Goal: Find contact information: Find contact information

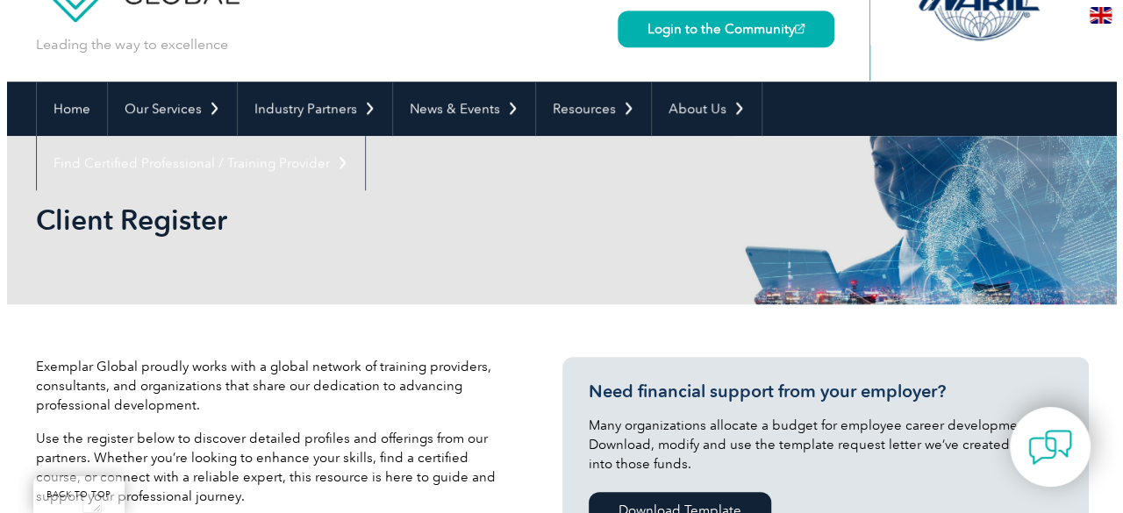
scroll to position [733, 0]
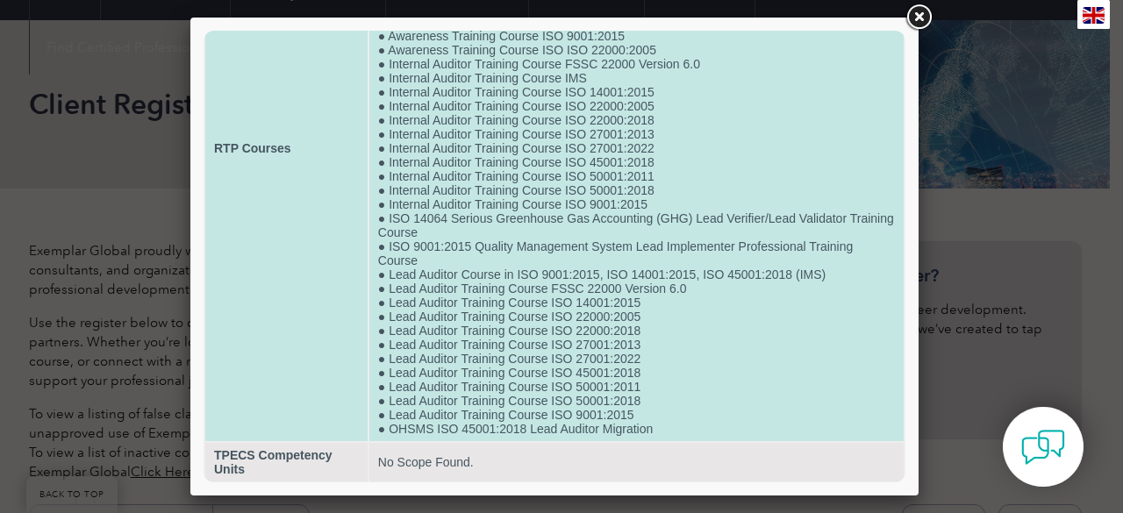
scroll to position [0, 0]
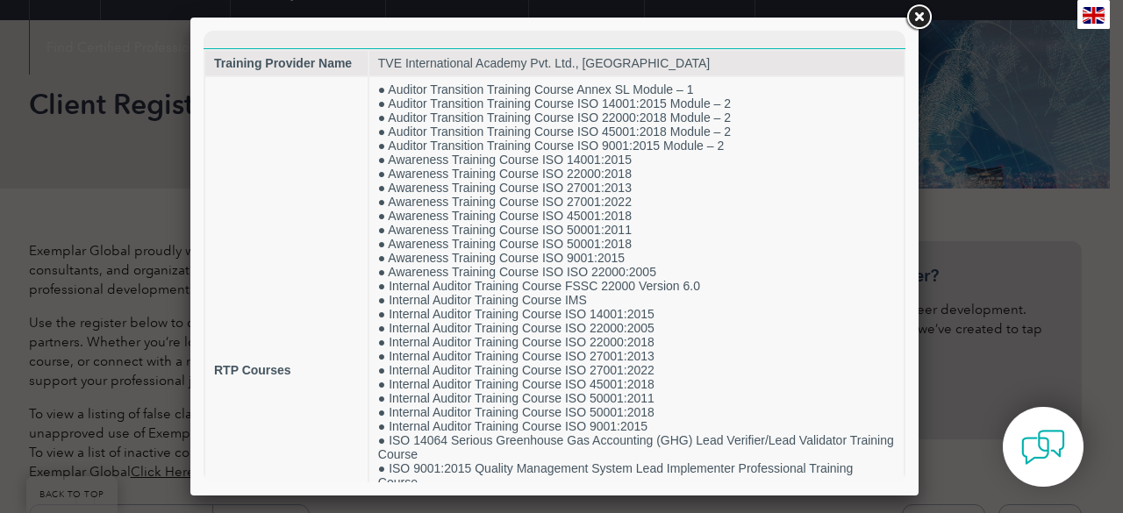
click at [918, 24] on link at bounding box center [919, 18] width 32 height 32
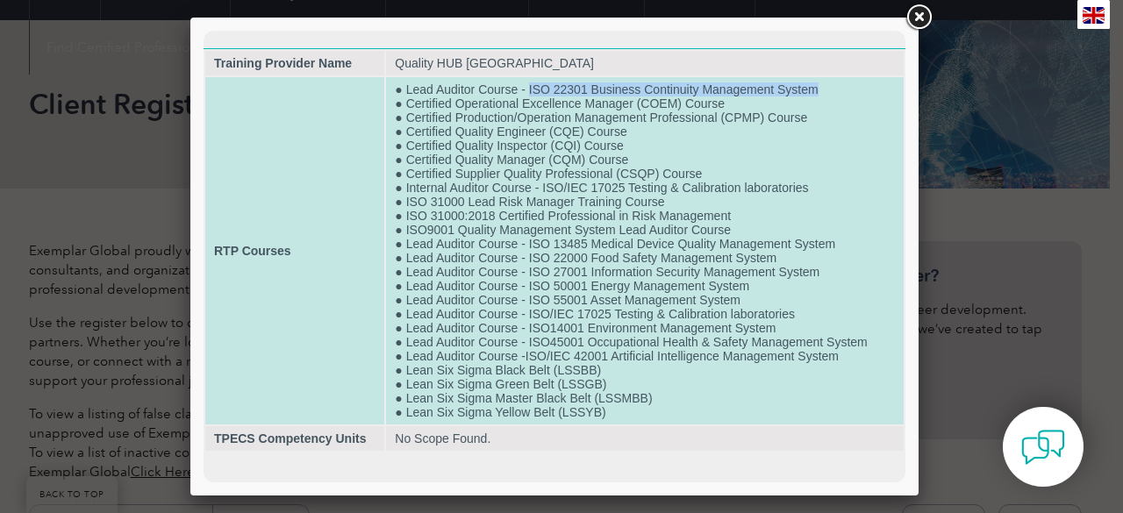
drag, startPoint x: 528, startPoint y: 89, endPoint x: 823, endPoint y: 90, distance: 294.8
click at [823, 90] on td "● Lead Auditor Course - ISO 22301 Business Continuity Management System ● Certi…" at bounding box center [645, 250] width 518 height 347
click at [755, 197] on td "● Lead Auditor Course - ISO 22301 Business Continuity Management System ● Certi…" at bounding box center [645, 250] width 518 height 347
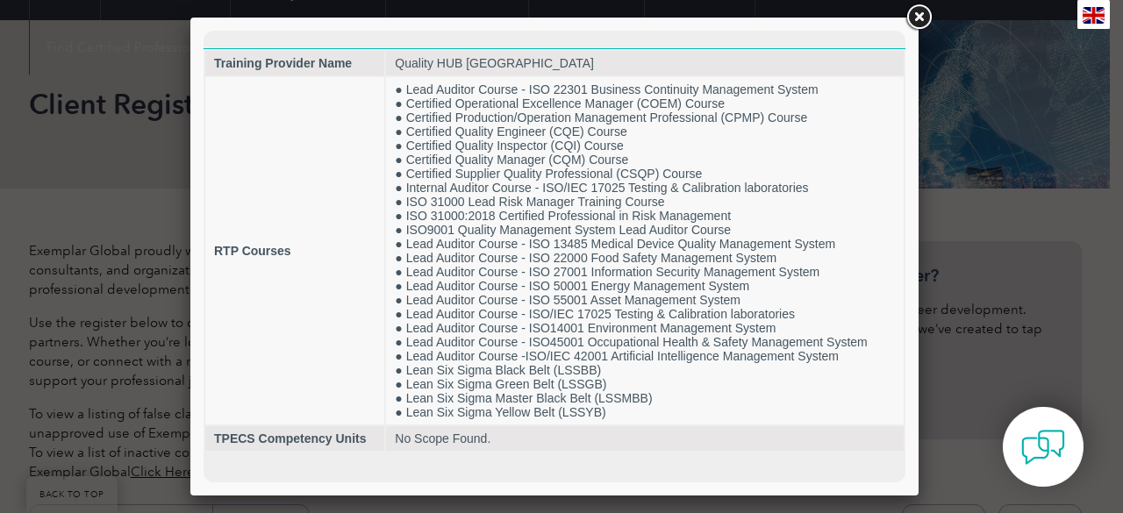
click at [926, 11] on link at bounding box center [919, 18] width 32 height 32
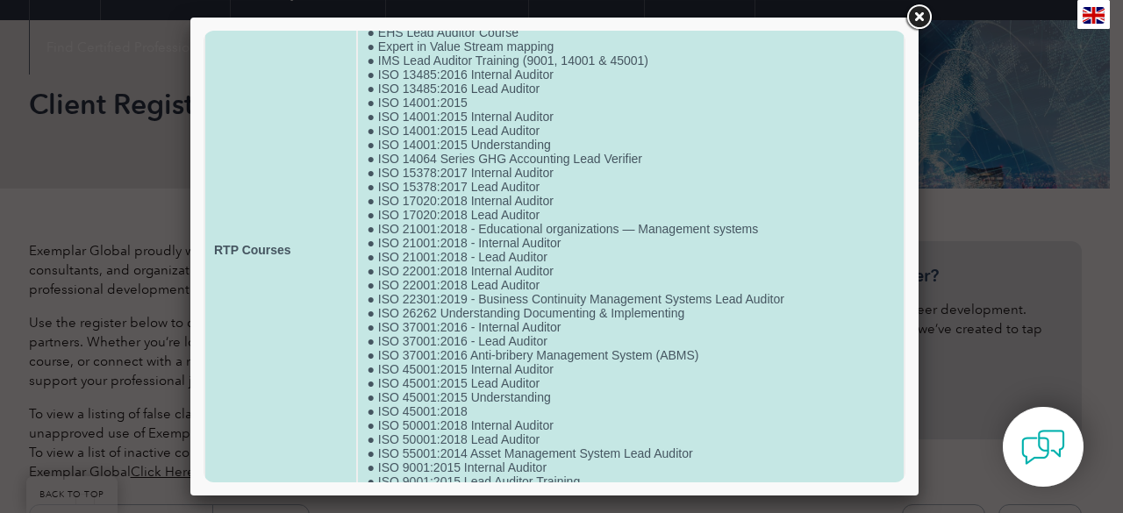
scroll to position [254, 0]
drag, startPoint x: 375, startPoint y: 297, endPoint x: 472, endPoint y: 293, distance: 97.5
click at [472, 293] on td "● Certified Lean Six Sigma Black Belt ● Certified Lean Six Sigma Green Belt ● C…" at bounding box center [631, 249] width 546 height 825
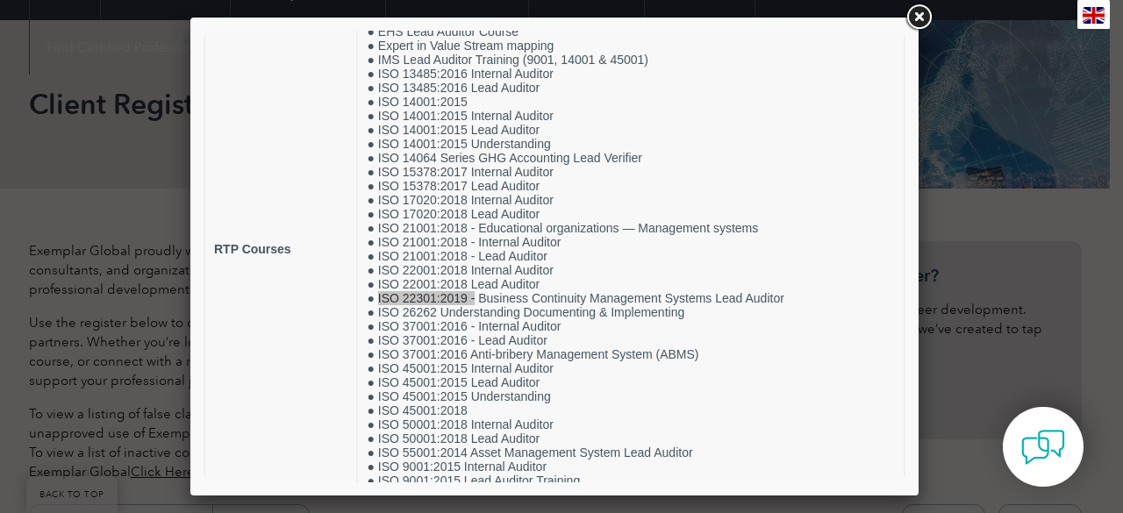
click at [921, 10] on link at bounding box center [919, 18] width 32 height 32
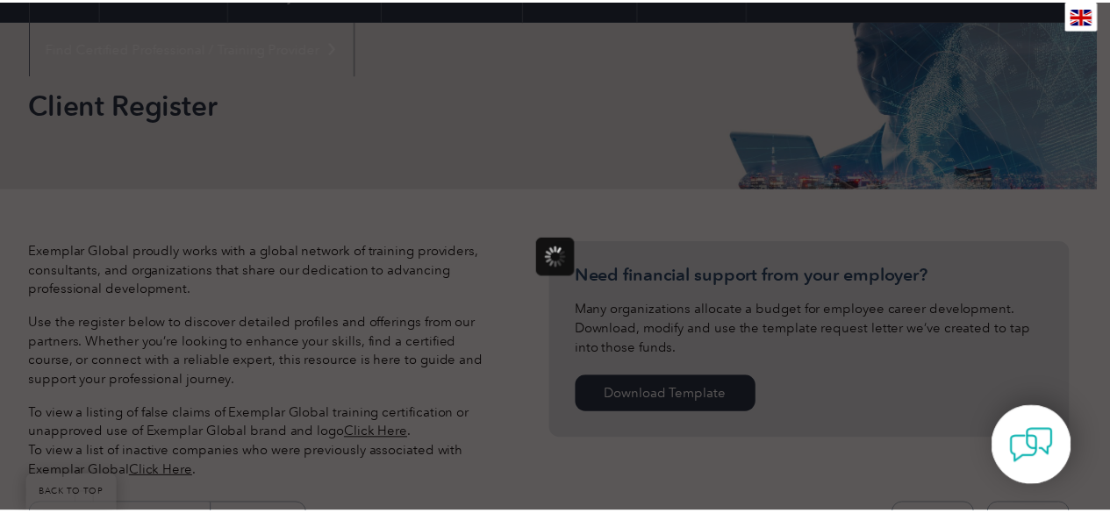
scroll to position [0, 0]
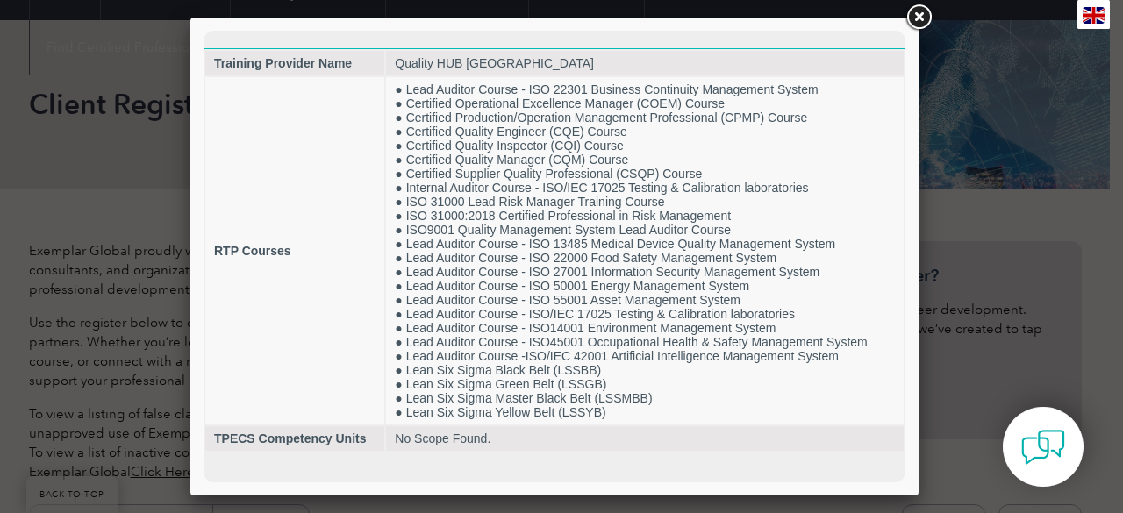
click at [919, 24] on link at bounding box center [919, 18] width 32 height 32
